Goal: Task Accomplishment & Management: Use online tool/utility

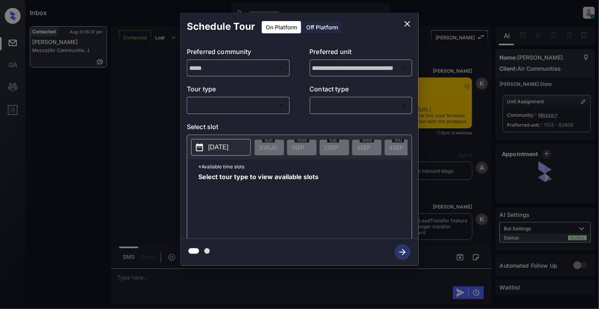
scroll to position [975, 0]
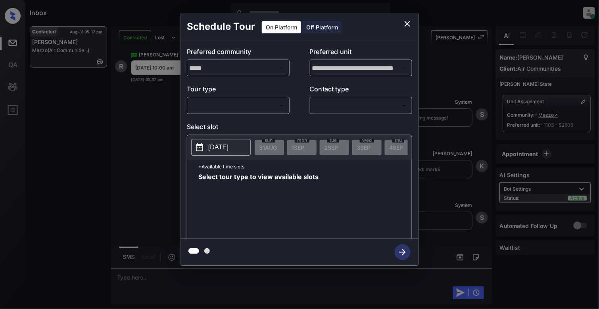
click at [253, 106] on body "Inbox Cynthia Montañez Online Set yourself offline Set yourself on break Profil…" at bounding box center [299, 154] width 599 height 309
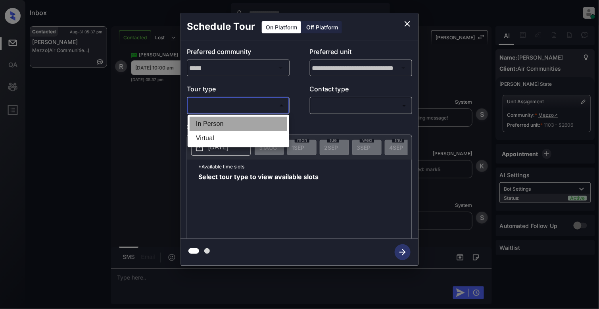
click at [220, 122] on li "In Person" at bounding box center [239, 124] width 98 height 14
type input "********"
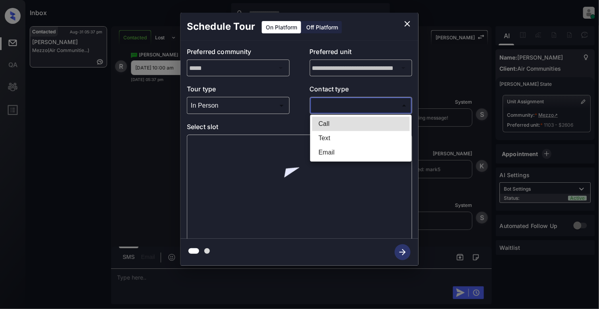
click at [377, 100] on body "Inbox Cynthia Montañez Online Set yourself offline Set yourself on break Profil…" at bounding box center [299, 154] width 599 height 309
click at [337, 136] on li "Text" at bounding box center [361, 138] width 98 height 14
type input "****"
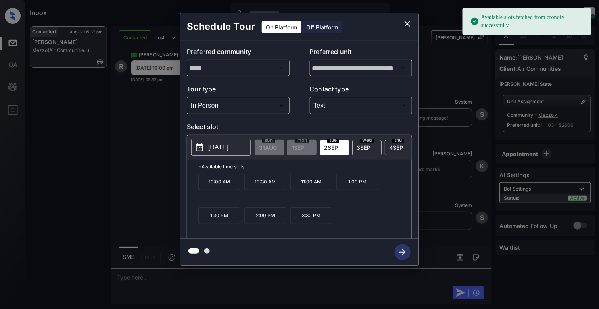
click at [207, 146] on button "[DATE]" at bounding box center [221, 147] width 60 height 17
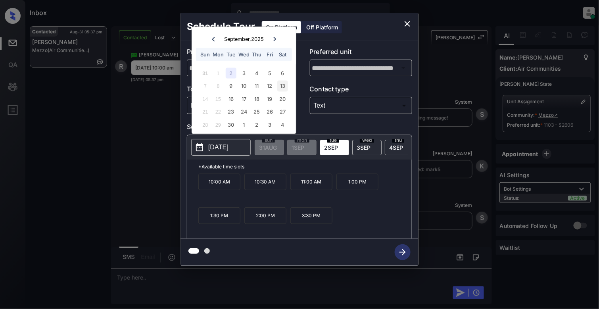
click at [282, 85] on div "13" at bounding box center [282, 86] width 11 height 11
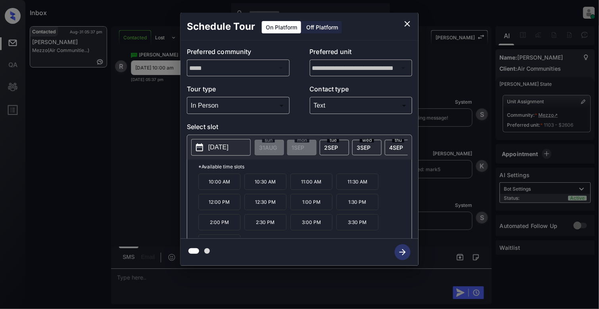
click at [230, 188] on p "10:00 AM" at bounding box center [219, 181] width 42 height 16
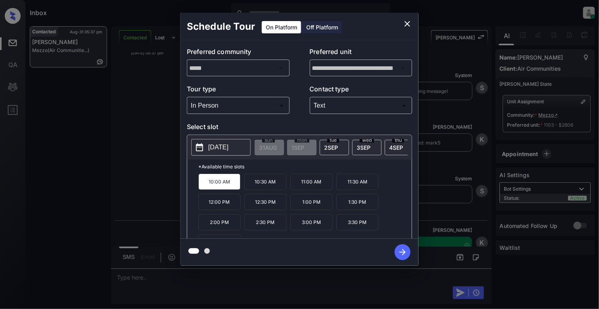
scroll to position [1080, 0]
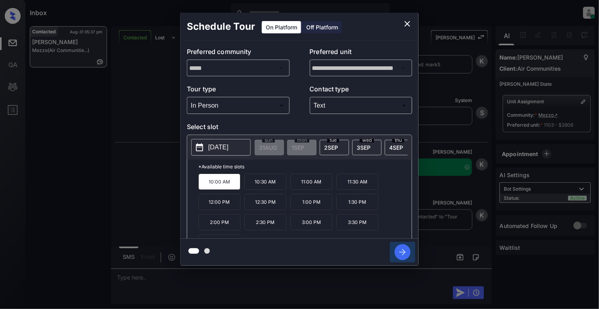
click at [401, 253] on icon "button" at bounding box center [403, 252] width 16 height 16
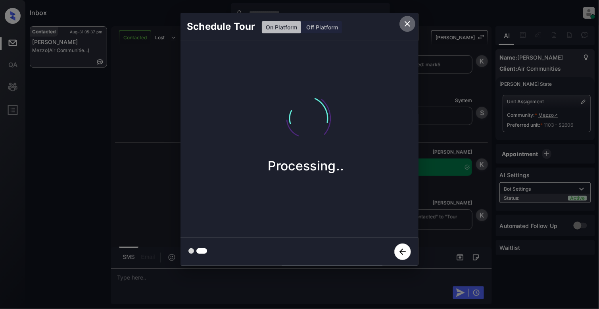
click at [405, 26] on icon "close" at bounding box center [408, 24] width 10 height 10
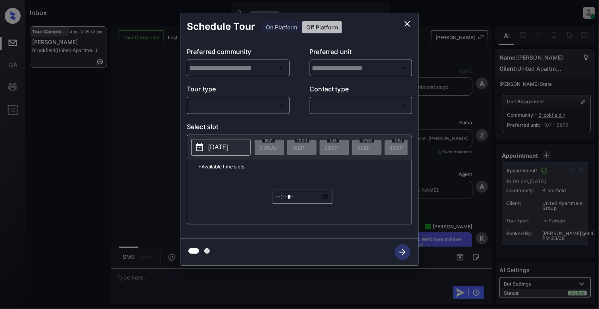
scroll to position [60, 0]
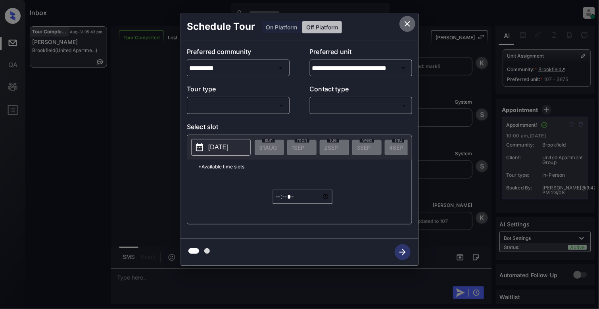
click at [407, 21] on icon "close" at bounding box center [408, 24] width 10 height 10
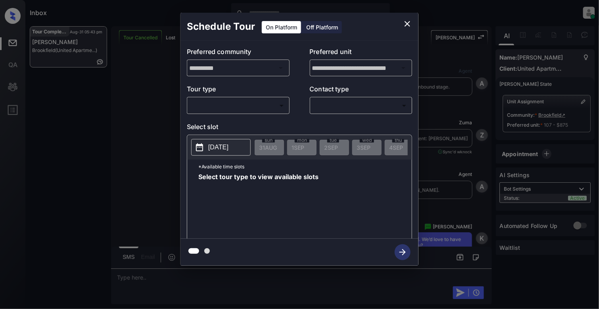
scroll to position [2530, 0]
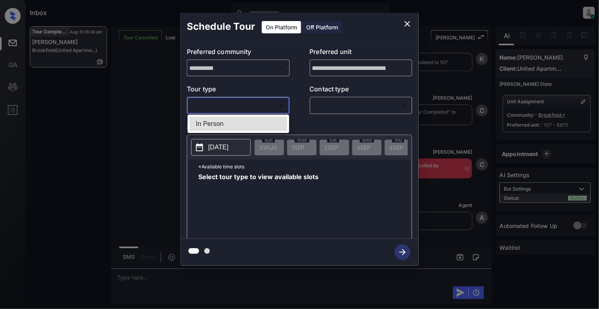
click at [252, 104] on body "Inbox Cynthia Montañez Online Set yourself offline Set yourself on break Profil…" at bounding box center [299, 154] width 599 height 309
click at [240, 118] on li "In Person" at bounding box center [239, 124] width 98 height 14
type input "********"
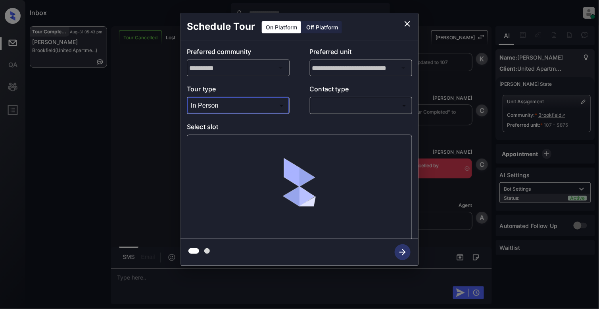
click at [355, 111] on body "Inbox Cynthia Montañez Online Set yourself offline Set yourself on break Profil…" at bounding box center [299, 154] width 599 height 309
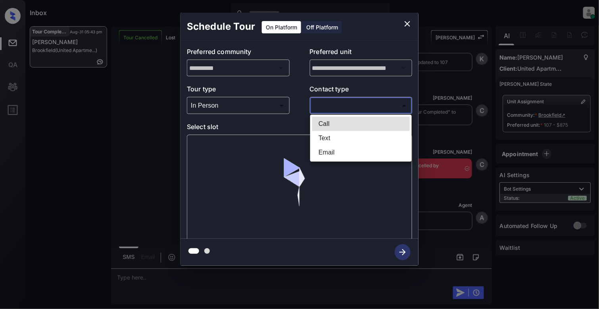
click at [327, 136] on li "Text" at bounding box center [361, 138] width 98 height 14
type input "****"
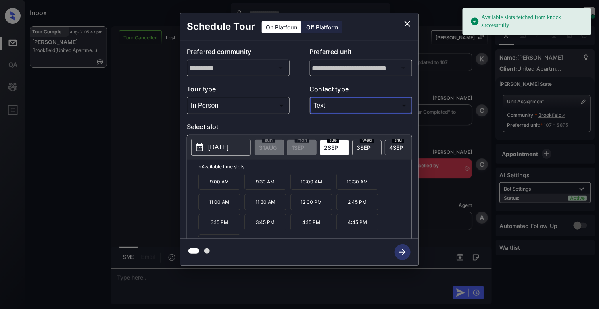
click at [213, 147] on p "2025-09-02" at bounding box center [218, 147] width 20 height 10
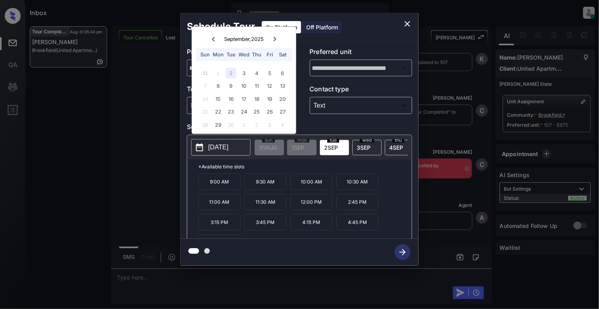
click at [408, 25] on icon "close" at bounding box center [408, 24] width 10 height 10
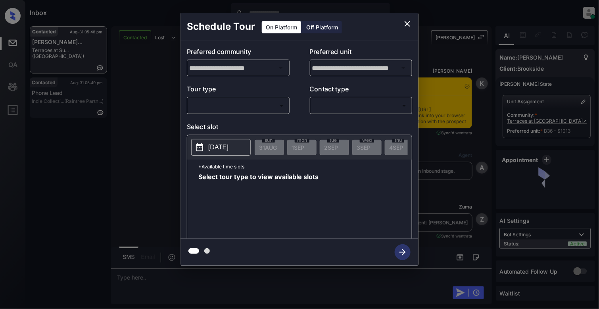
scroll to position [2095, 0]
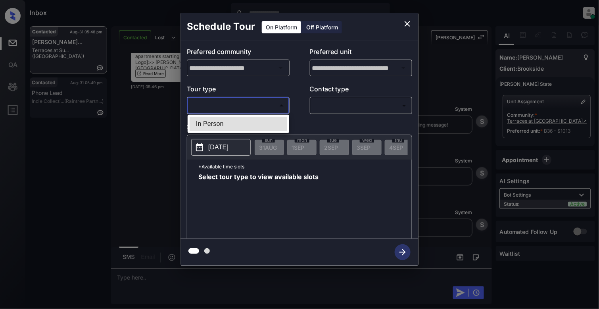
click at [237, 107] on body "Inbox Cynthia Montañez Online Set yourself offline Set yourself on break Profil…" at bounding box center [299, 154] width 599 height 309
click at [229, 121] on li "In Person" at bounding box center [239, 124] width 98 height 14
type input "********"
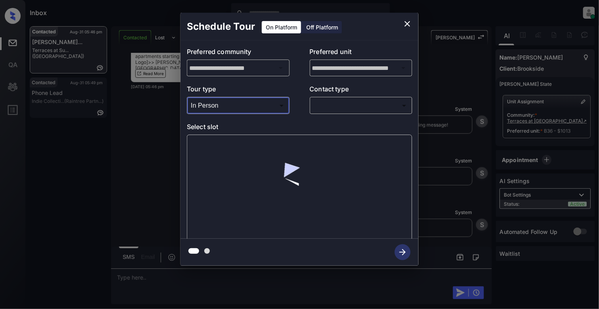
click at [377, 107] on body "Inbox Cynthia Montañez Online Set yourself offline Set yourself on break Profil…" at bounding box center [299, 154] width 599 height 309
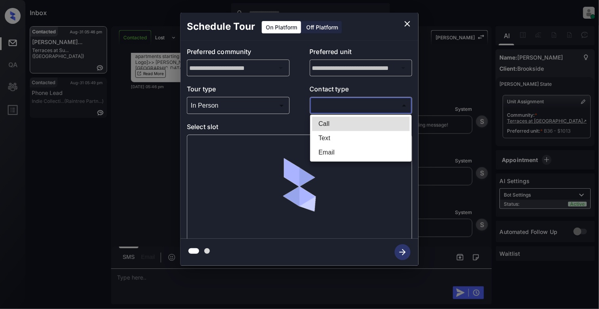
click at [344, 140] on li "Text" at bounding box center [361, 138] width 98 height 14
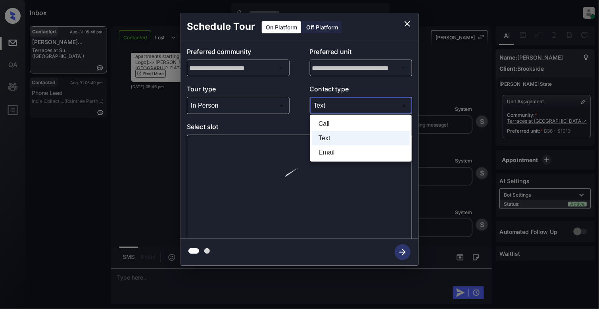
click at [340, 100] on body "Inbox Cynthia Montañez Online Set yourself offline Set yourself on break Profil…" at bounding box center [299, 154] width 599 height 309
click at [328, 151] on li "Email" at bounding box center [361, 152] width 98 height 14
type input "*****"
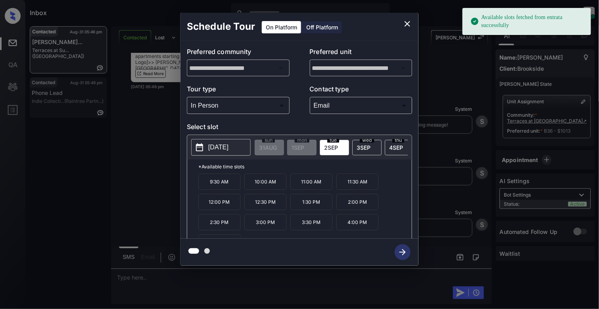
click at [229, 152] on p "2025-09-02" at bounding box center [218, 147] width 20 height 10
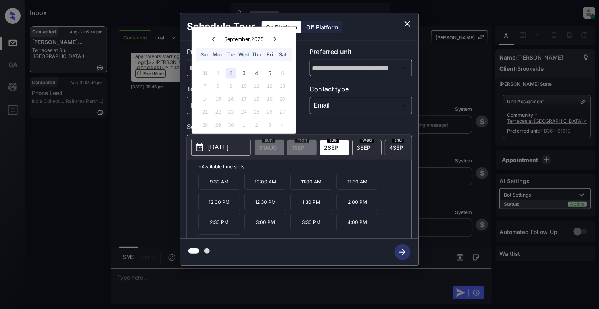
click at [408, 24] on icon "close" at bounding box center [408, 24] width 6 height 6
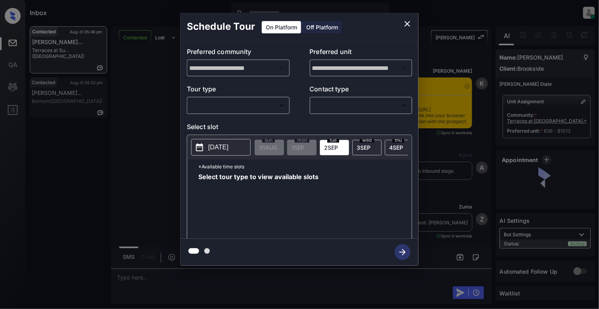
scroll to position [2095, 0]
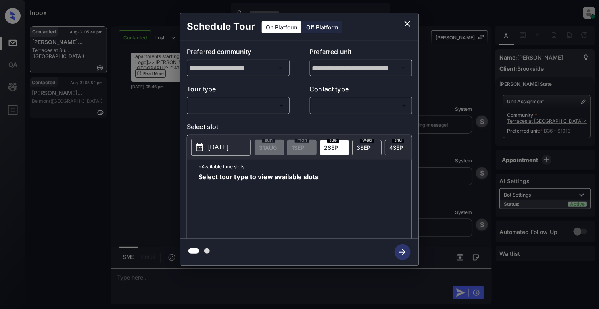
click at [221, 150] on p "[DATE]" at bounding box center [218, 147] width 20 height 10
click at [409, 25] on icon "close" at bounding box center [408, 24] width 10 height 10
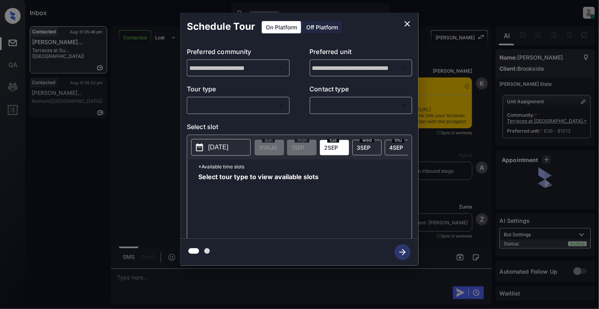
scroll to position [2095, 0]
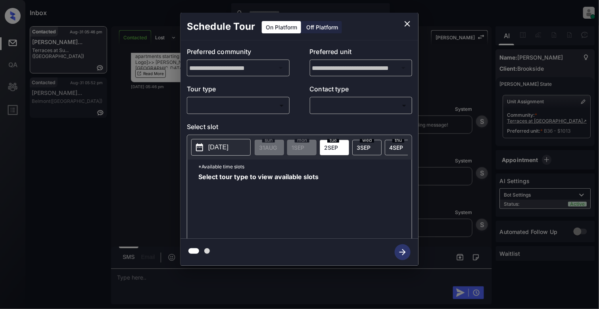
click at [219, 146] on p "[DATE]" at bounding box center [218, 147] width 20 height 10
click at [408, 23] on icon "close" at bounding box center [408, 24] width 10 height 10
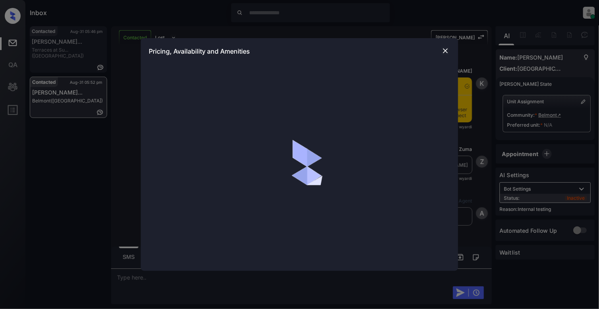
scroll to position [553, 0]
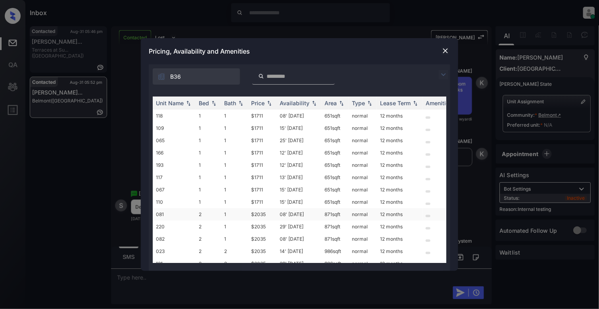
click at [192, 214] on td "081" at bounding box center [174, 214] width 43 height 12
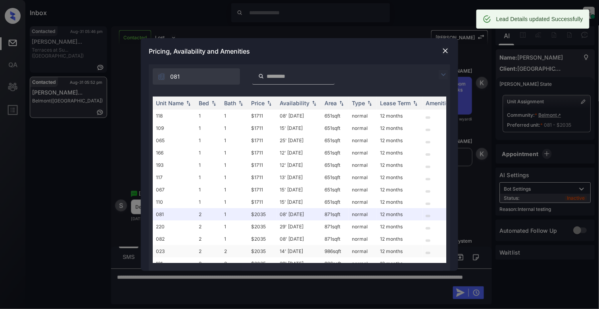
click at [177, 248] on td "023" at bounding box center [174, 251] width 43 height 12
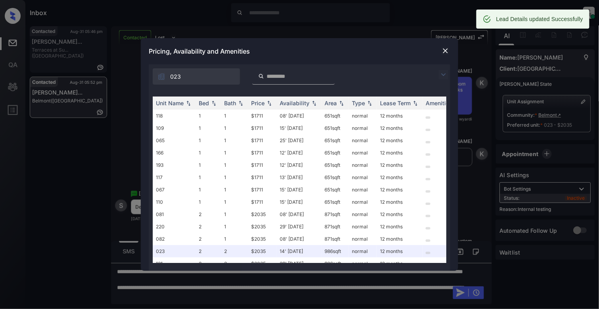
click at [444, 53] on img at bounding box center [446, 51] width 8 height 8
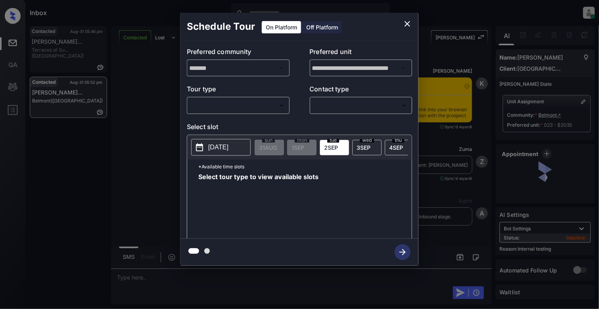
scroll to position [868, 0]
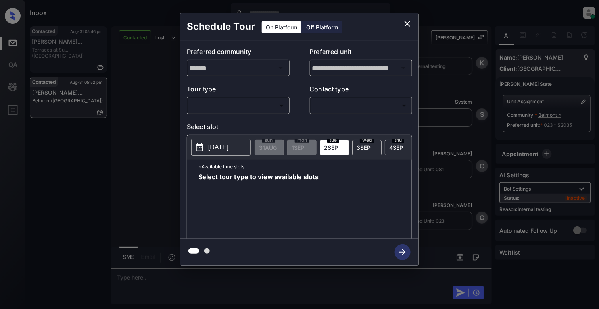
click at [206, 105] on body "Inbox Cynthia Montañez Online Set yourself offline Set yourself on break Profil…" at bounding box center [299, 154] width 599 height 309
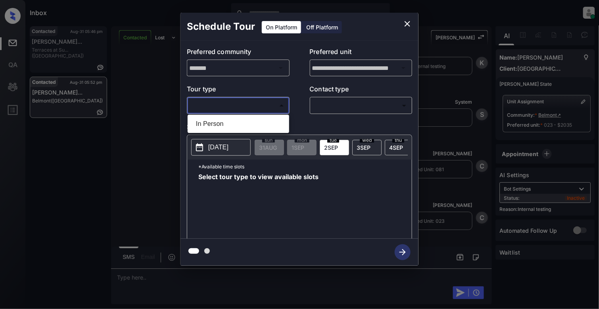
click at [208, 119] on li "In Person" at bounding box center [239, 124] width 98 height 14
type input "********"
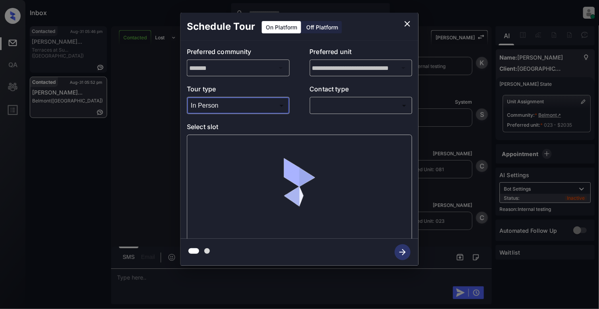
click at [330, 104] on body "Inbox Cynthia Montañez Online Set yourself offline Set yourself on break Profil…" at bounding box center [299, 154] width 599 height 309
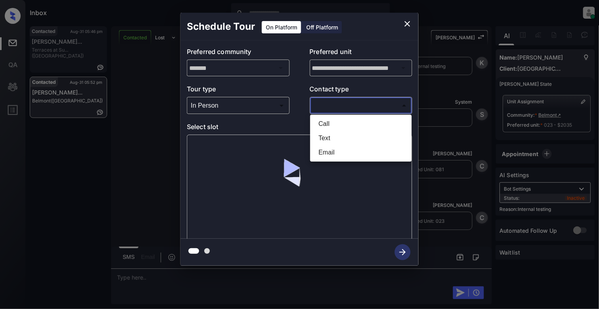
click at [323, 138] on li "Text" at bounding box center [361, 138] width 98 height 14
type input "****"
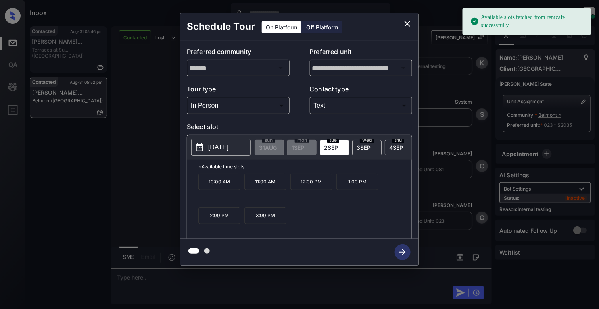
click at [219, 190] on p "10:00 AM" at bounding box center [219, 181] width 42 height 17
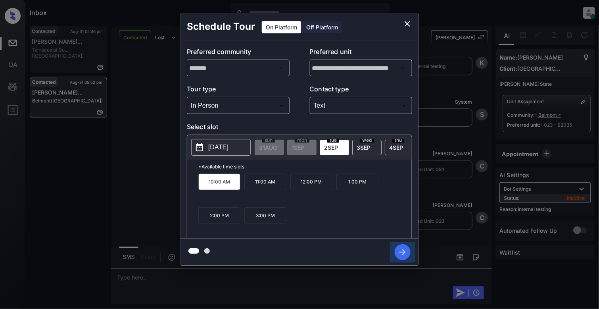
click at [401, 250] on icon "button" at bounding box center [403, 252] width 16 height 16
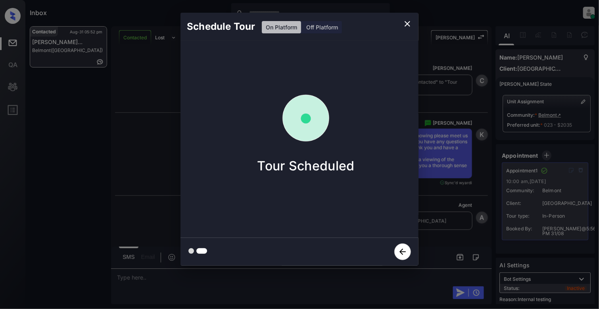
scroll to position [1107, 0]
click at [407, 25] on icon "close" at bounding box center [408, 24] width 6 height 6
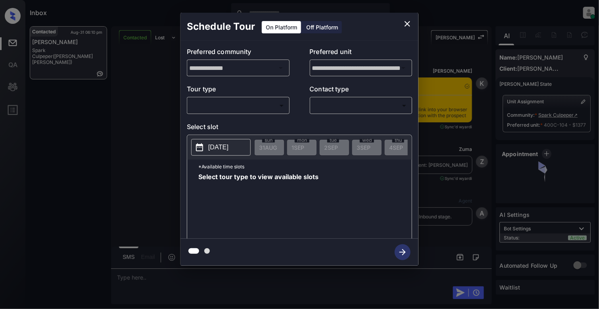
scroll to position [1942, 0]
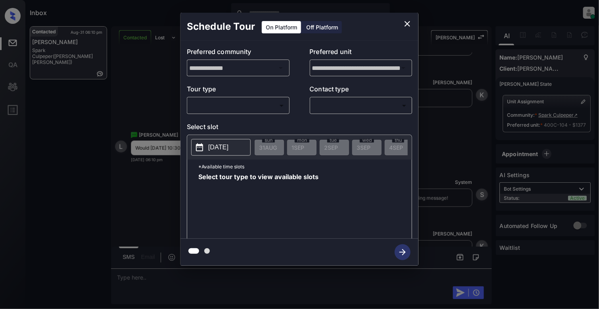
click at [237, 105] on body "Inbox [PERSON_NAME] Online Set yourself offline Set yourself on break Profile S…" at bounding box center [299, 154] width 599 height 309
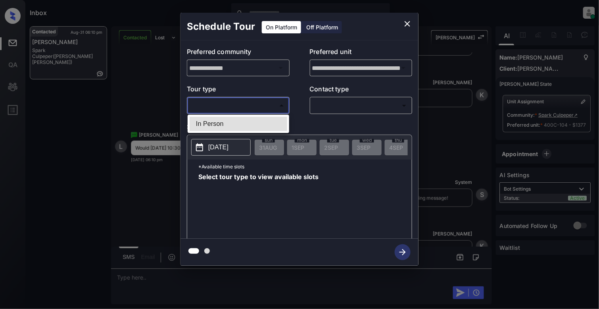
click at [215, 129] on li "In Person" at bounding box center [239, 124] width 98 height 14
type input "********"
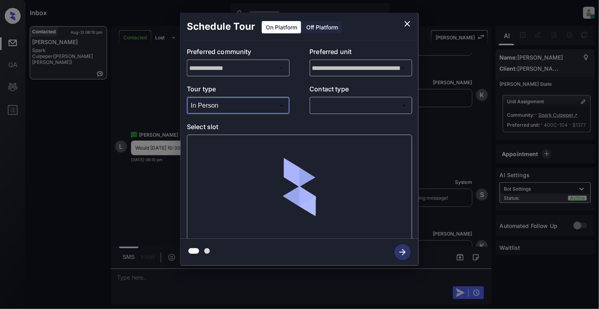
click at [351, 108] on body "Inbox [PERSON_NAME] Online Set yourself offline Set yourself on break Profile S…" at bounding box center [299, 154] width 599 height 309
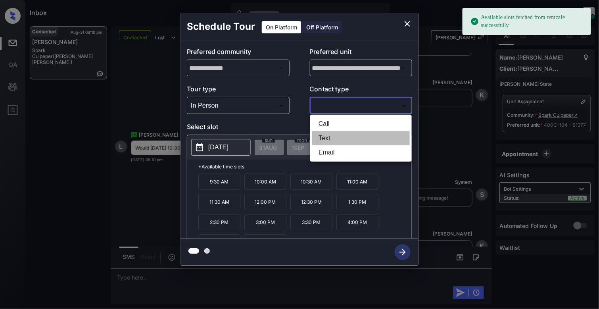
click at [328, 138] on li "Text" at bounding box center [361, 138] width 98 height 14
type input "****"
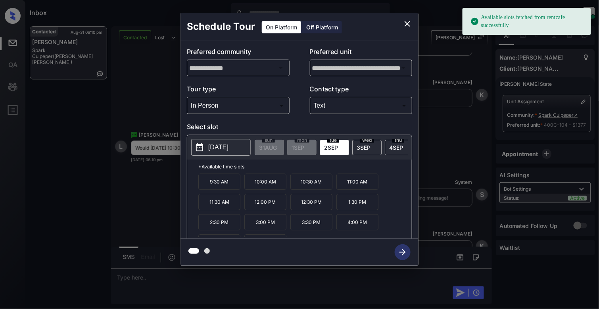
click at [204, 148] on icon at bounding box center [200, 147] width 10 height 10
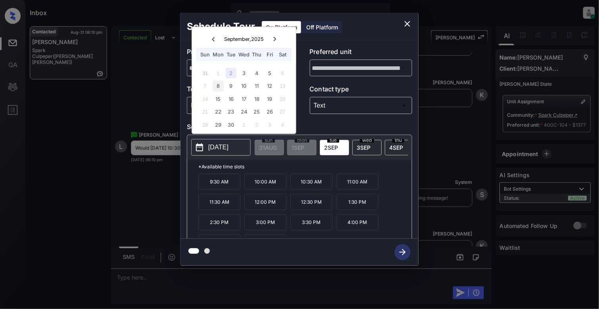
click at [215, 86] on div "8" at bounding box center [218, 86] width 11 height 11
click at [310, 184] on p "10:30 AM" at bounding box center [311, 181] width 42 height 16
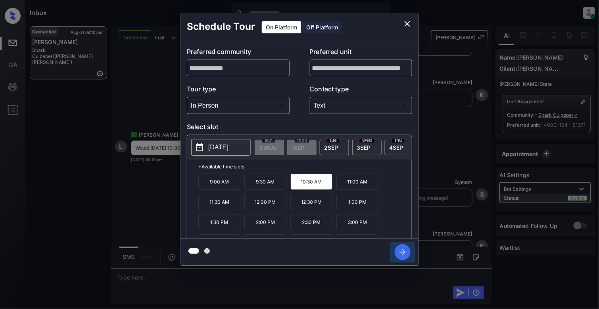
drag, startPoint x: 413, startPoint y: 252, endPoint x: 407, endPoint y: 251, distance: 6.5
click at [407, 251] on button "button" at bounding box center [402, 252] width 25 height 21
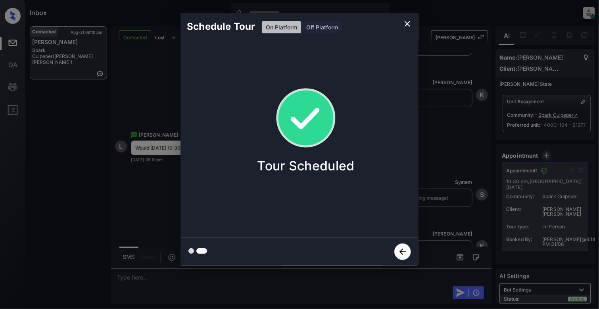
click at [409, 22] on icon "close" at bounding box center [408, 24] width 10 height 10
